Goal: Task Accomplishment & Management: Use online tool/utility

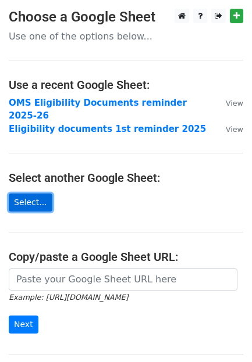
click at [23, 194] on link "Select..." at bounding box center [31, 203] width 44 height 18
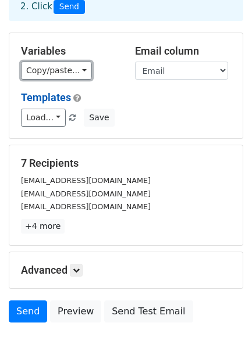
click at [69, 62] on link "Copy/paste..." at bounding box center [56, 71] width 71 height 18
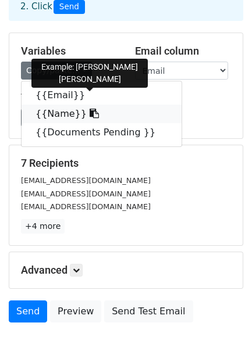
click at [89, 109] on icon at bounding box center [93, 113] width 9 height 9
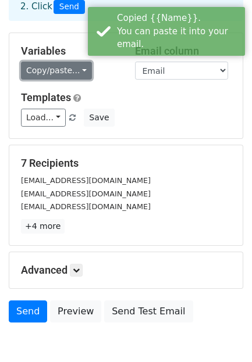
click at [56, 62] on link "Copy/paste..." at bounding box center [56, 71] width 71 height 18
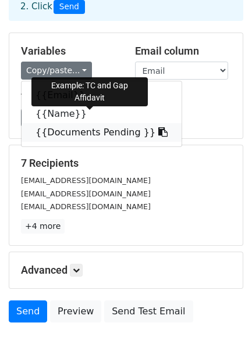
click at [158, 127] on icon at bounding box center [162, 131] width 9 height 9
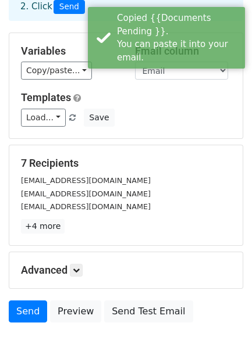
click at [200, 113] on div "Load... No templates saved Save" at bounding box center [125, 118] width 227 height 18
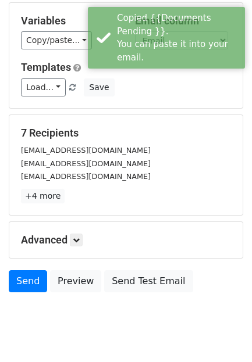
scroll to position [136, 0]
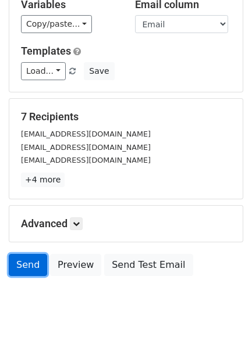
click at [23, 254] on link "Send" at bounding box center [28, 265] width 38 height 22
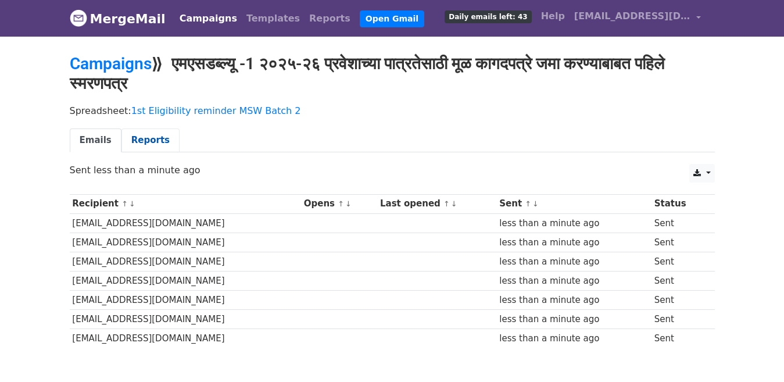
click at [150, 142] on link "Reports" at bounding box center [150, 140] width 58 height 24
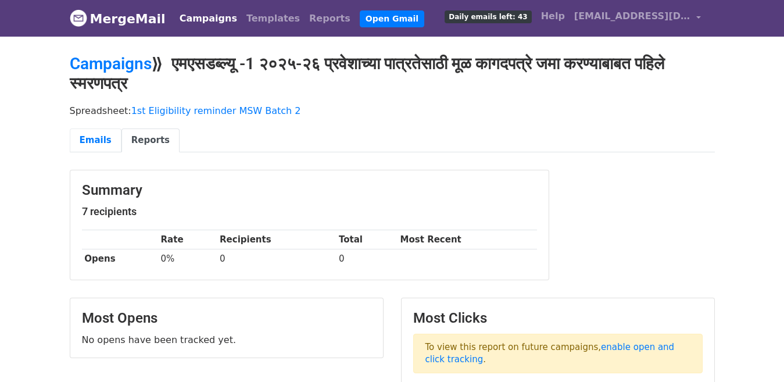
click at [95, 140] on link "Emails" at bounding box center [96, 140] width 52 height 24
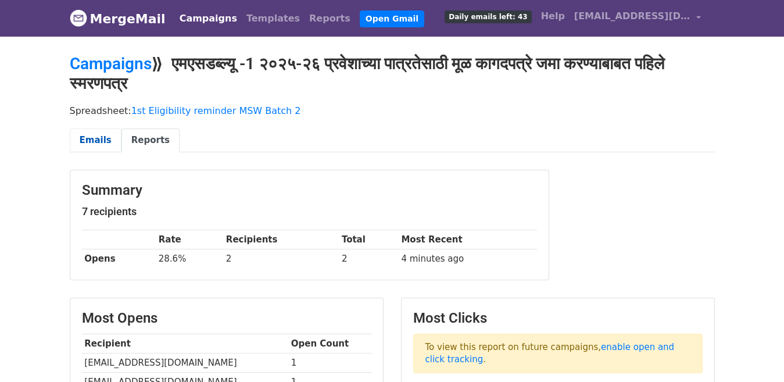
click at [92, 135] on link "Emails" at bounding box center [96, 140] width 52 height 24
click at [98, 138] on link "Emails" at bounding box center [96, 140] width 52 height 24
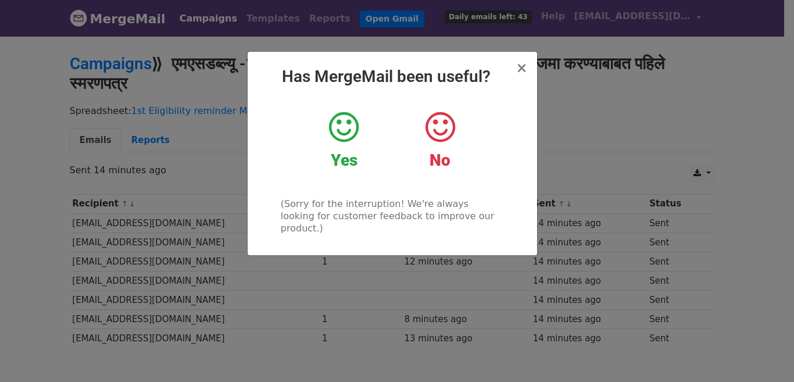
click at [532, 67] on div "× Has MergeMail been useful? Yes No (Sorry for the interruption! We're always l…" at bounding box center [392, 153] width 289 height 203
click at [341, 139] on icon at bounding box center [344, 127] width 30 height 35
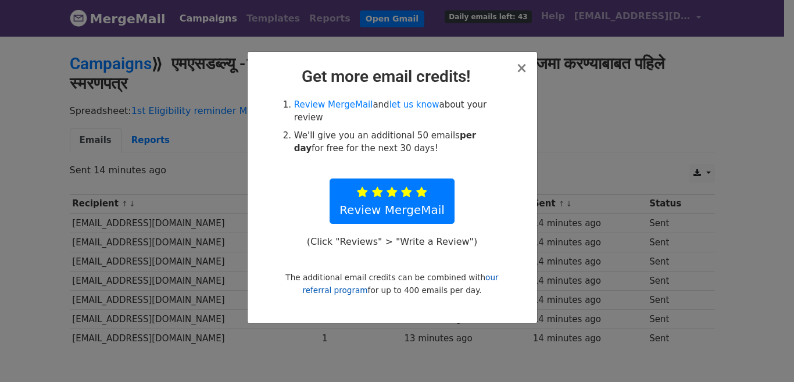
click at [479, 273] on link "our referral program" at bounding box center [400, 284] width 196 height 22
click at [334, 103] on link "Review MergeMail" at bounding box center [333, 104] width 79 height 10
click at [521, 68] on span "×" at bounding box center [521, 68] width 12 height 16
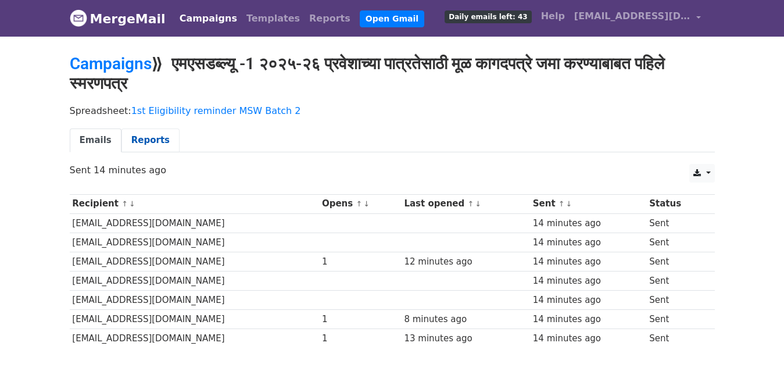
click at [135, 141] on link "Reports" at bounding box center [150, 140] width 58 height 24
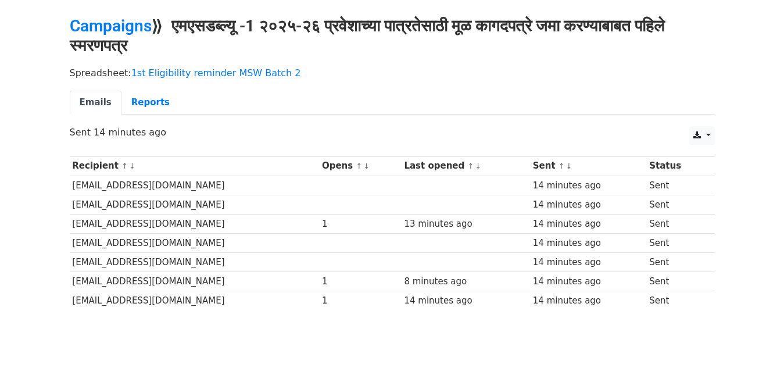
scroll to position [69, 0]
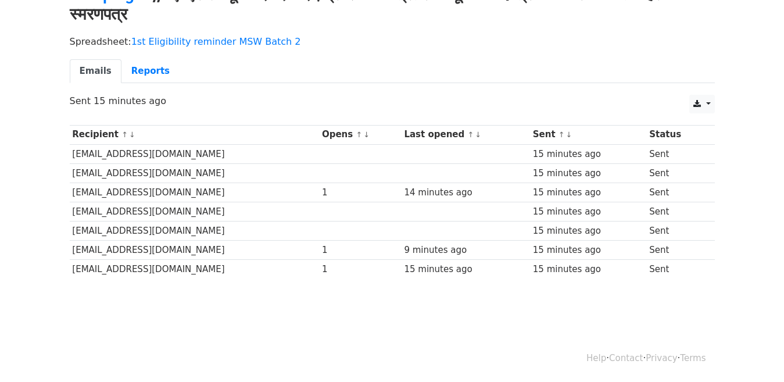
scroll to position [69, 0]
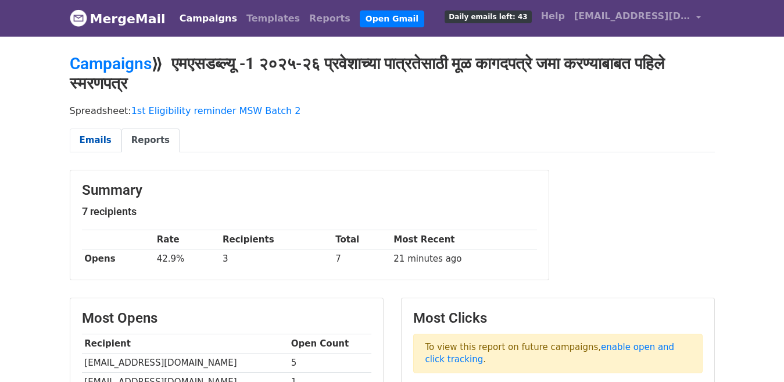
click at [87, 141] on link "Emails" at bounding box center [96, 140] width 52 height 24
click at [135, 140] on link "Reports" at bounding box center [150, 140] width 58 height 24
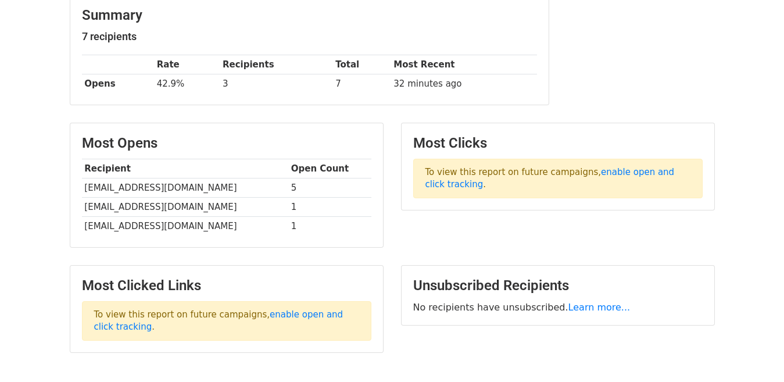
scroll to position [116, 0]
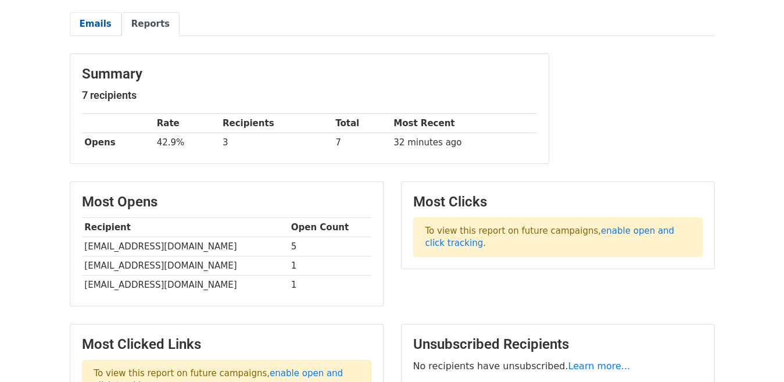
click at [102, 20] on link "Emails" at bounding box center [96, 24] width 52 height 24
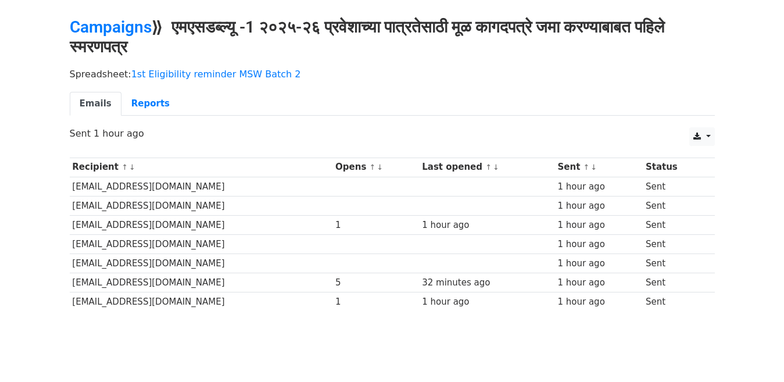
scroll to position [69, 0]
